Goal: Navigation & Orientation: Go to known website

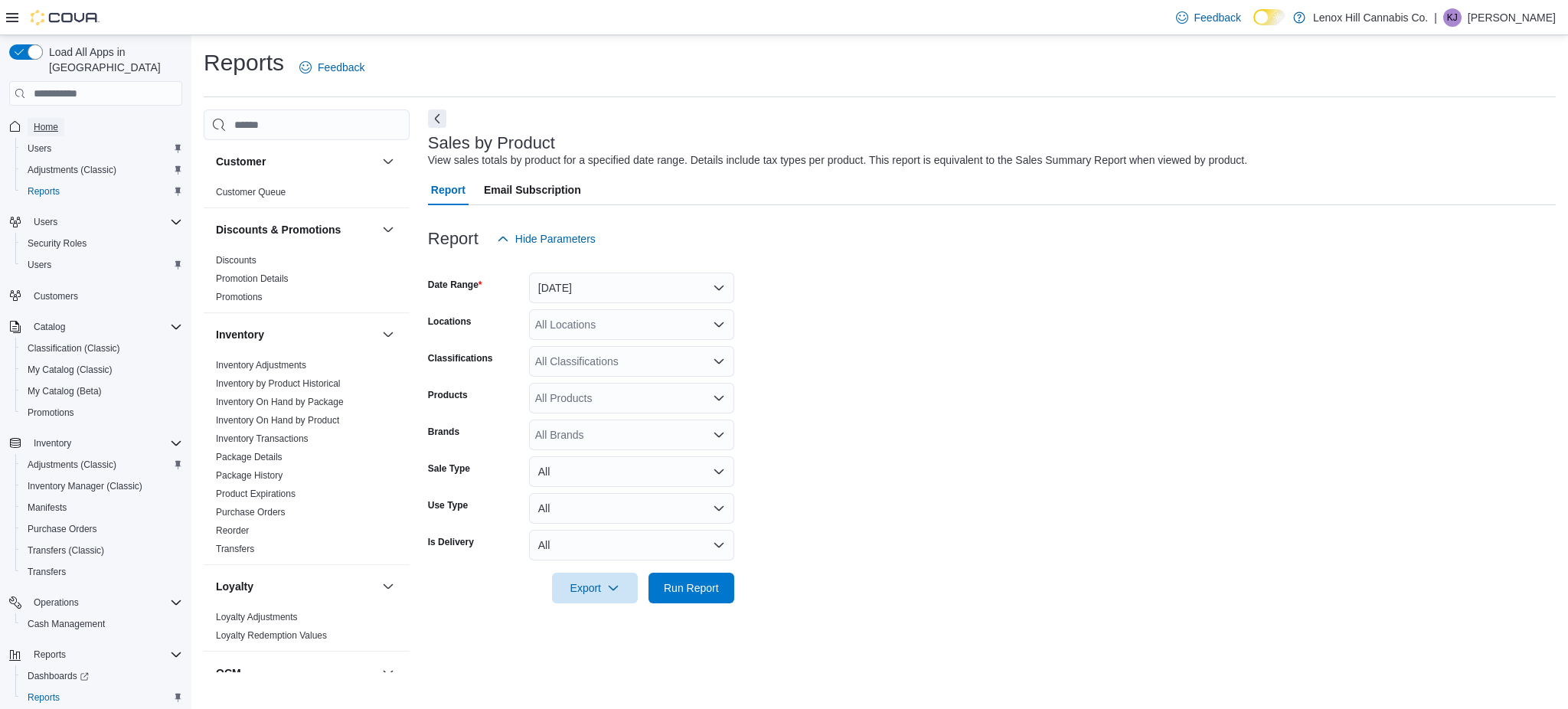
click at [50, 118] on span "Home" at bounding box center [45, 127] width 24 height 19
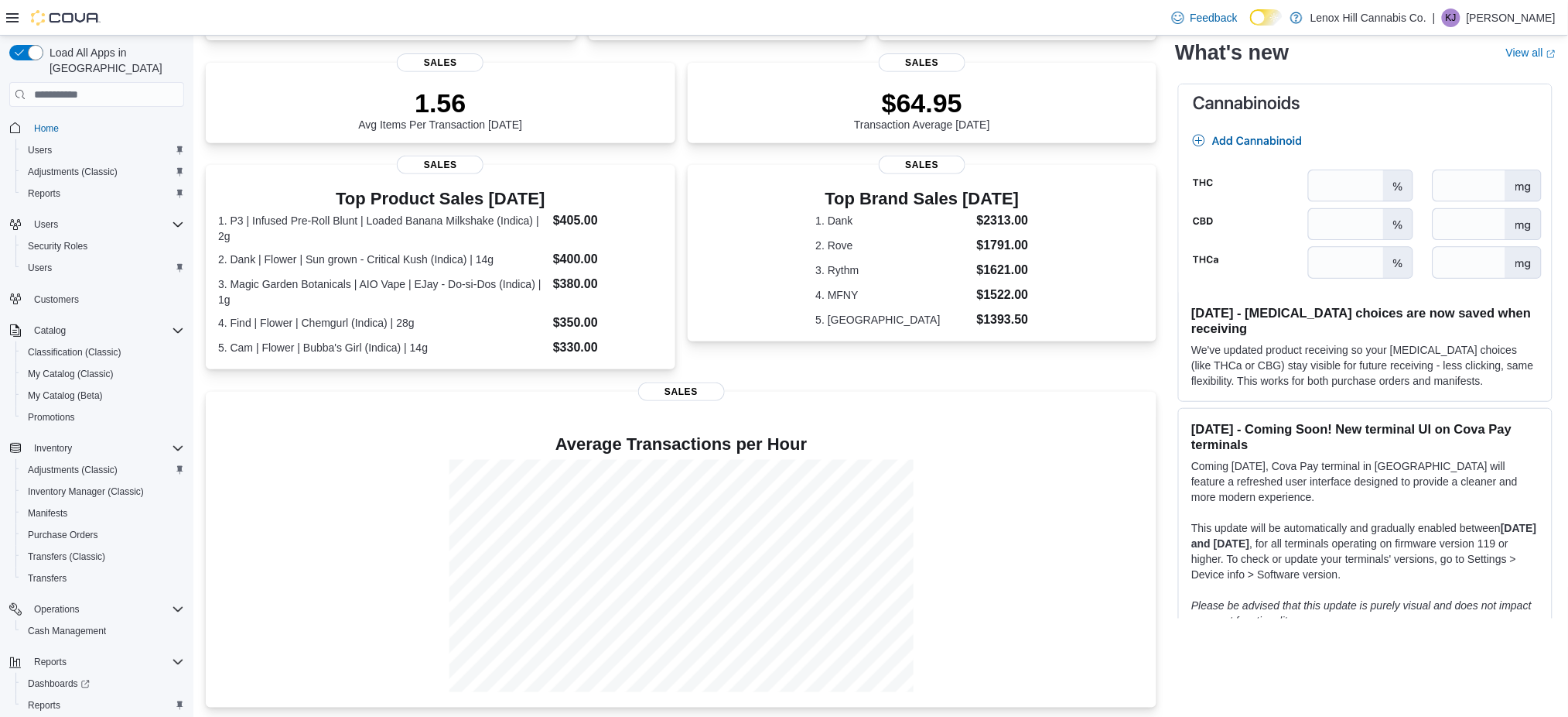
scroll to position [203, 0]
